Goal: Task Accomplishment & Management: Complete application form

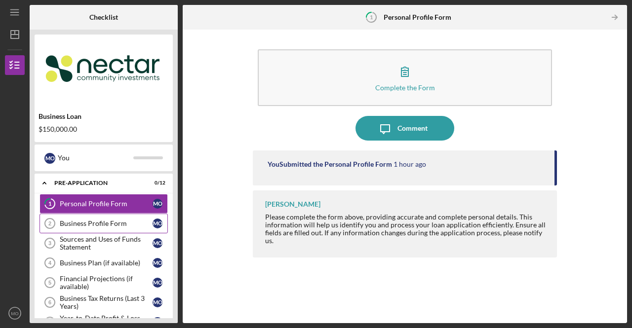
click at [90, 225] on div "Business Profile Form" at bounding box center [106, 224] width 93 height 8
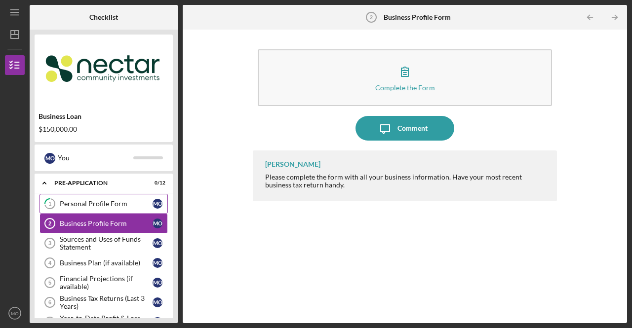
click at [99, 208] on link "1 Personal Profile Form M O" at bounding box center [104, 204] width 128 height 20
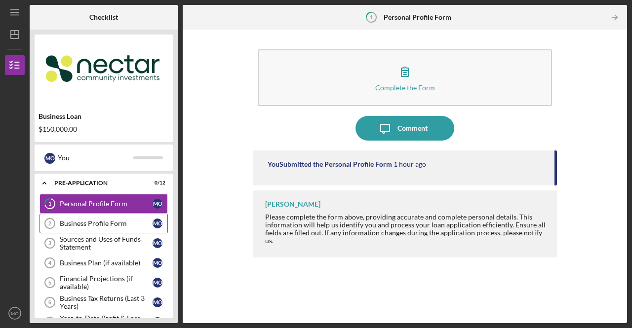
drag, startPoint x: 414, startPoint y: 82, endPoint x: 154, endPoint y: 220, distance: 294.8
click at [154, 220] on div "Checklist Business Loan $150,000.00 M O You Icon/Expander Pre-Application 0 / 1…" at bounding box center [329, 164] width 598 height 319
click at [133, 216] on link "Business Profile Form 2 Business Profile Form M O" at bounding box center [104, 224] width 128 height 20
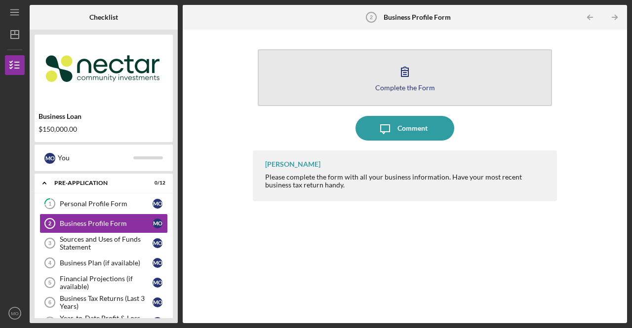
click at [418, 91] on button "Complete the Form Form" at bounding box center [405, 77] width 294 height 57
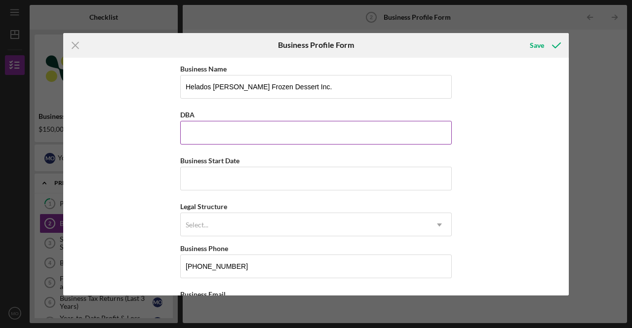
click at [343, 137] on input "DBA" at bounding box center [316, 133] width 272 height 24
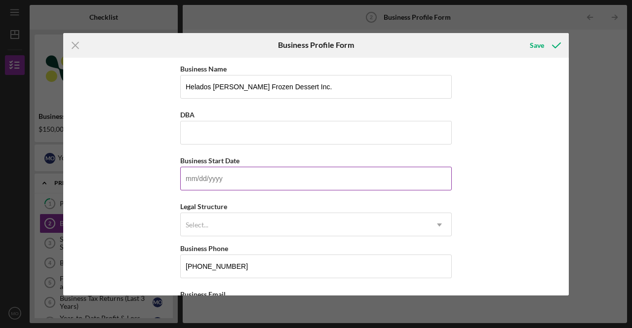
click at [329, 182] on input "Business Start Date" at bounding box center [316, 179] width 272 height 24
type input "[DATE]"
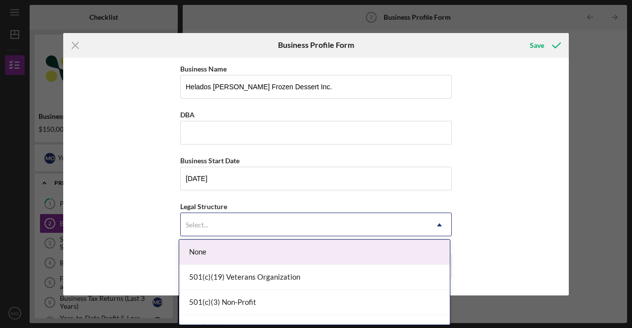
click at [317, 222] on div "Select..." at bounding box center [304, 225] width 247 height 23
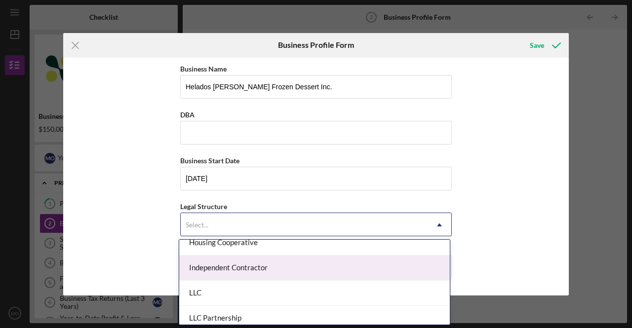
scroll to position [106, 0]
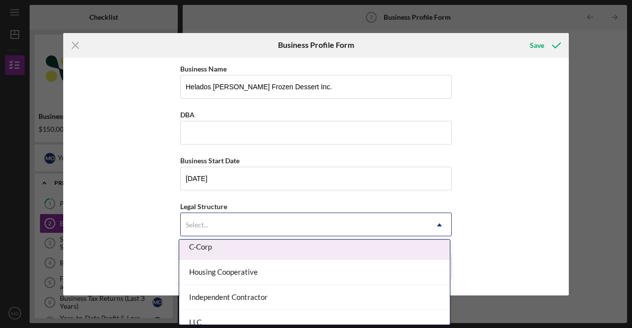
click at [293, 251] on div "C-Corp" at bounding box center [314, 247] width 271 height 25
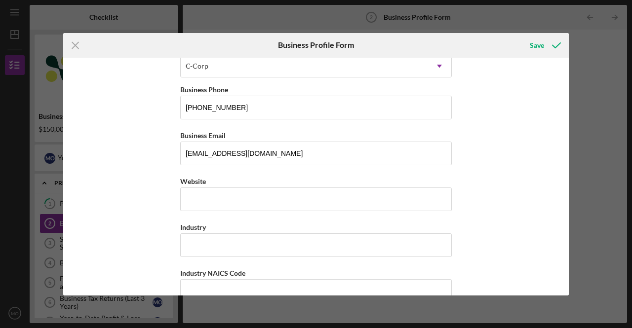
scroll to position [170, 0]
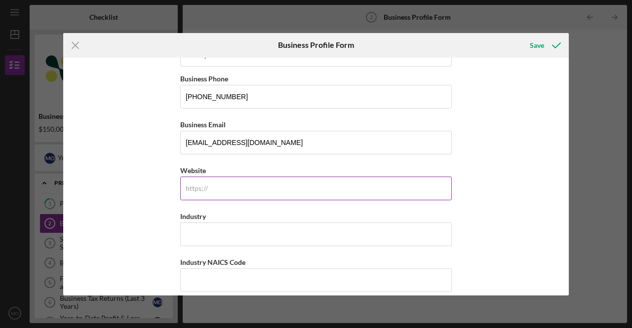
click at [326, 194] on input "Website" at bounding box center [316, 189] width 272 height 24
type input "[DOMAIN_NAME]"
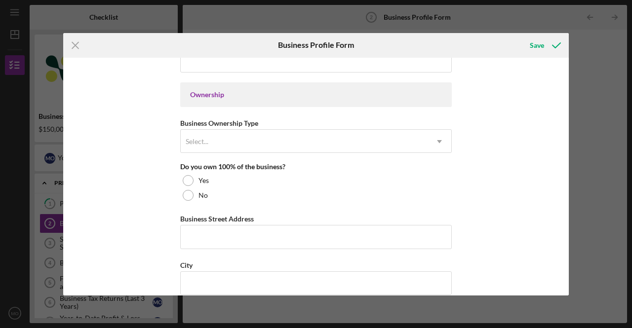
scroll to position [438, 0]
type input "Ice Cream"
click at [71, 46] on icon "Icon/Menu Close" at bounding box center [75, 45] width 25 height 25
